Goal: Check status: Check status

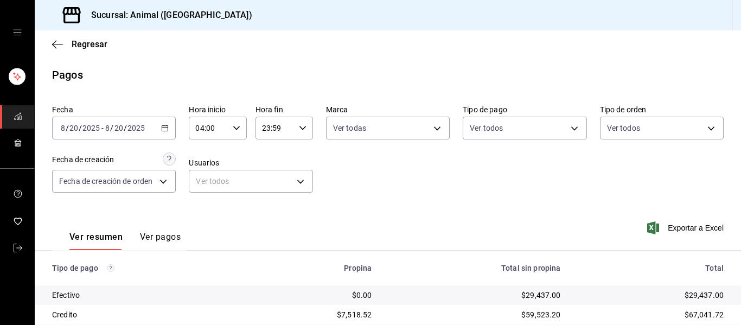
scroll to position [154, 0]
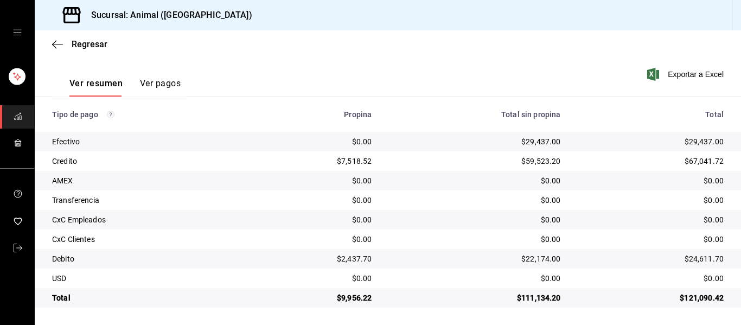
click at [52, 44] on div "Regresar" at bounding box center [388, 44] width 706 height 28
click at [57, 43] on icon "button" at bounding box center [57, 45] width 11 height 10
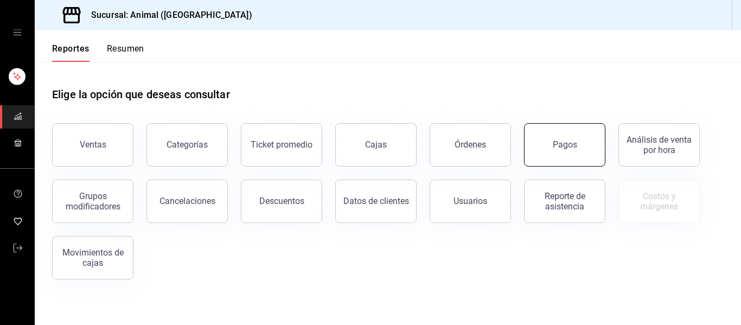
click at [574, 151] on button "Pagos" at bounding box center [564, 144] width 81 height 43
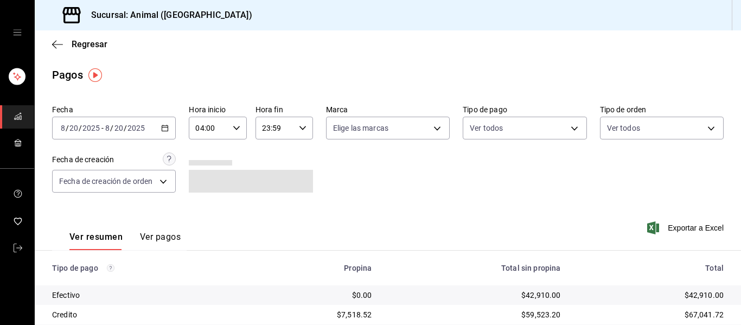
click at [165, 126] on \(Stroke\) "button" at bounding box center [165, 128] width 7 height 6
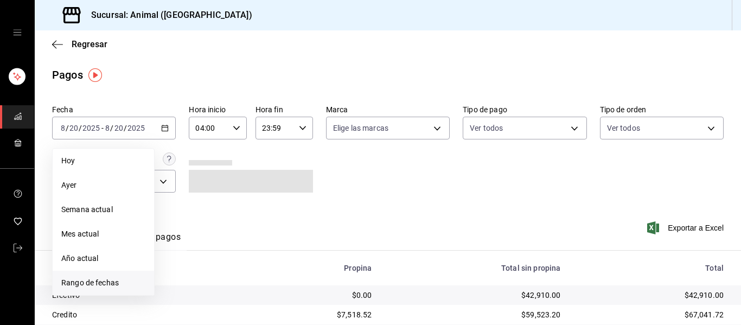
click at [110, 281] on span "Rango de fechas" at bounding box center [103, 282] width 84 height 11
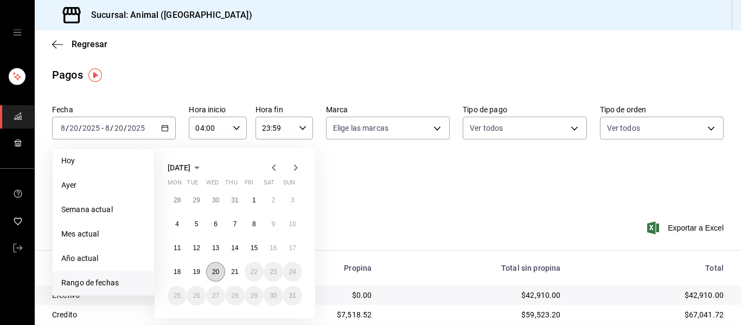
click at [221, 270] on button "20" at bounding box center [215, 272] width 19 height 20
click at [232, 274] on abbr "21" at bounding box center [234, 272] width 7 height 8
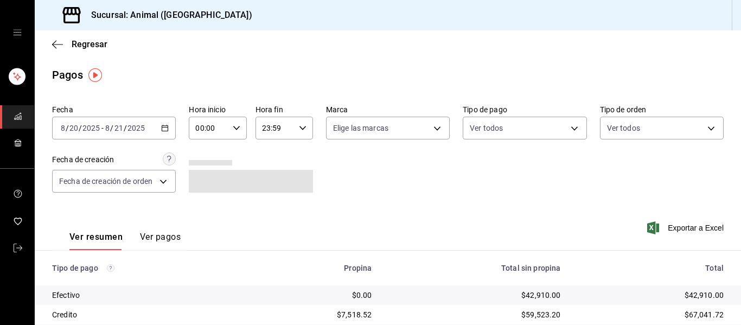
click at [235, 125] on icon "button" at bounding box center [237, 128] width 8 height 8
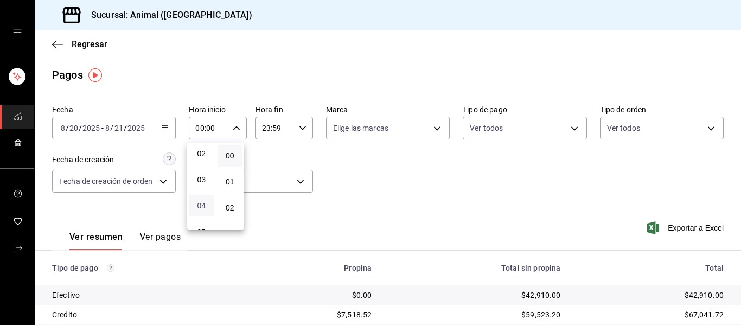
click at [202, 204] on span "04" at bounding box center [201, 205] width 11 height 9
type input "04:00"
click at [437, 131] on div at bounding box center [370, 162] width 741 height 325
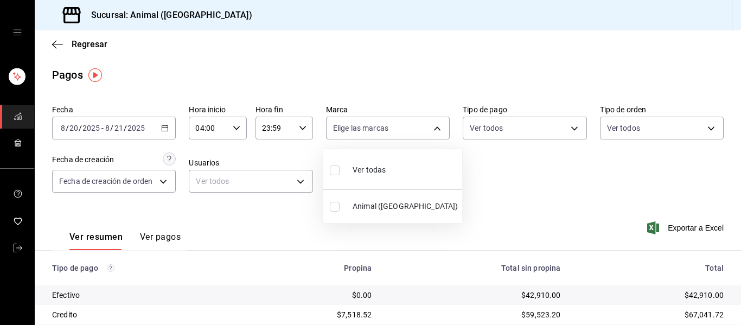
click at [435, 125] on body "Sucursal: Animal ([GEOGRAPHIC_DATA]) Regresar Pagos Fecha [DATE] [DATE] - [DATE…" at bounding box center [370, 162] width 741 height 325
click at [423, 174] on li "Ver todas" at bounding box center [392, 169] width 139 height 32
type input "96838179-8fbb-4073-aae3-1789726318c8"
checkbox input "true"
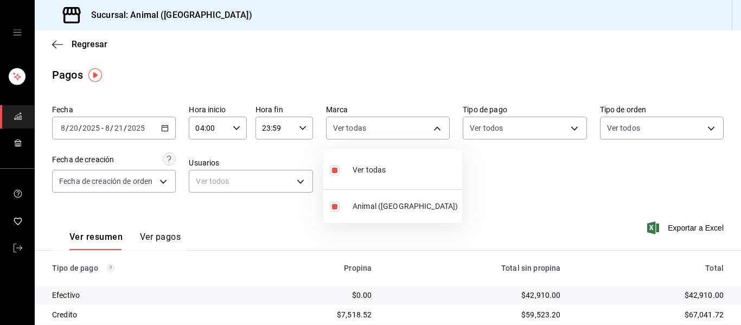
click at [515, 200] on div at bounding box center [370, 162] width 741 height 325
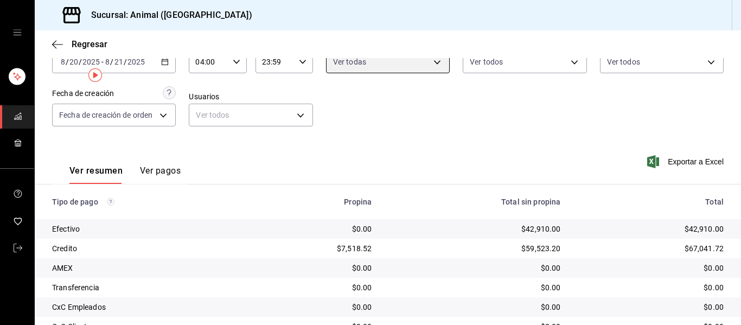
scroll to position [154, 0]
